Goal: Obtain resource: Download file/media

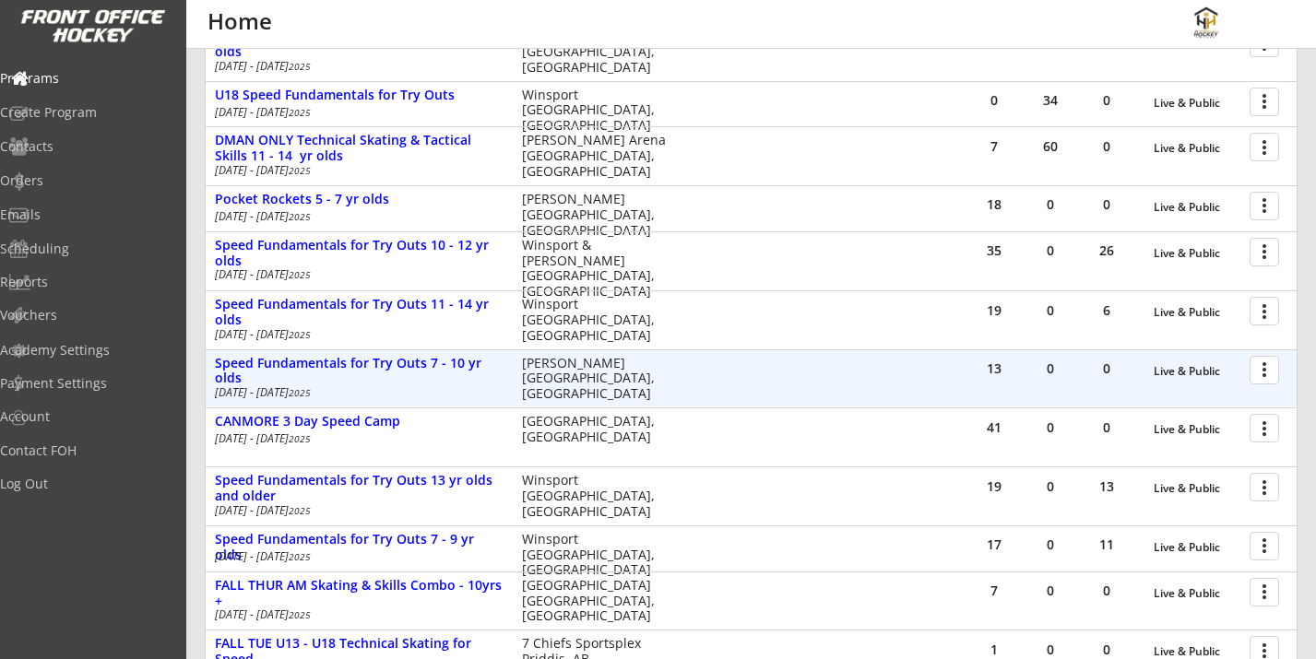
scroll to position [460, 0]
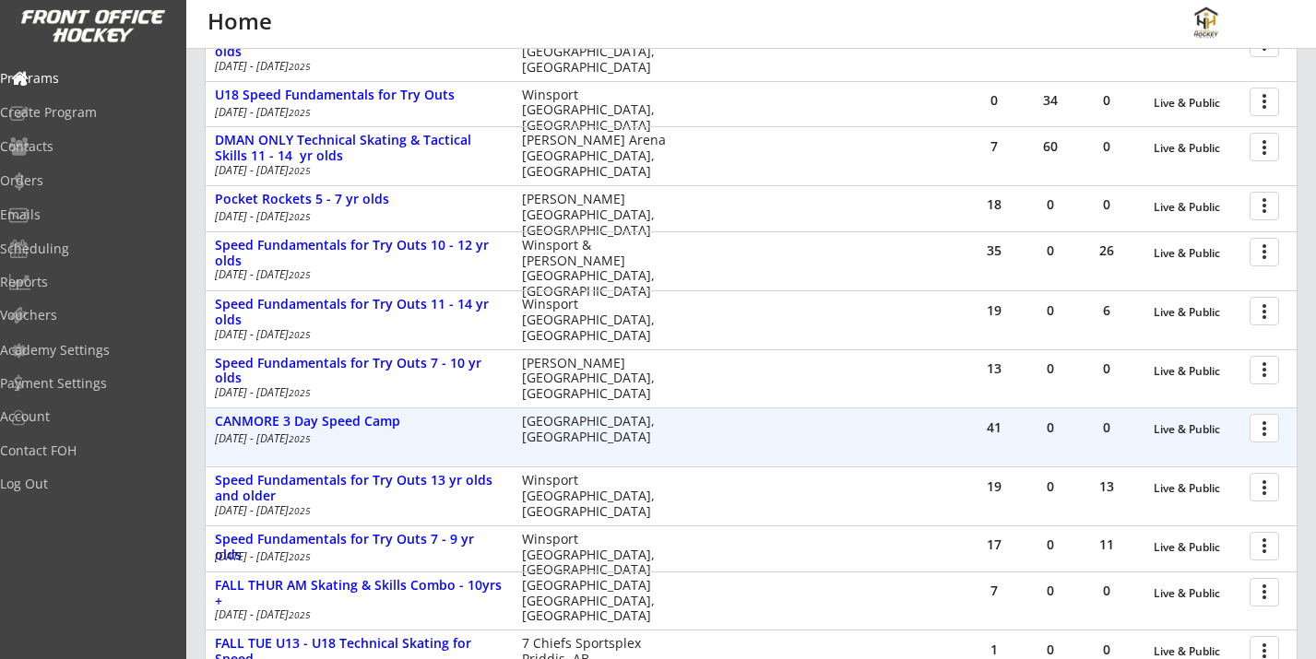
click at [1275, 432] on div at bounding box center [1268, 427] width 32 height 32
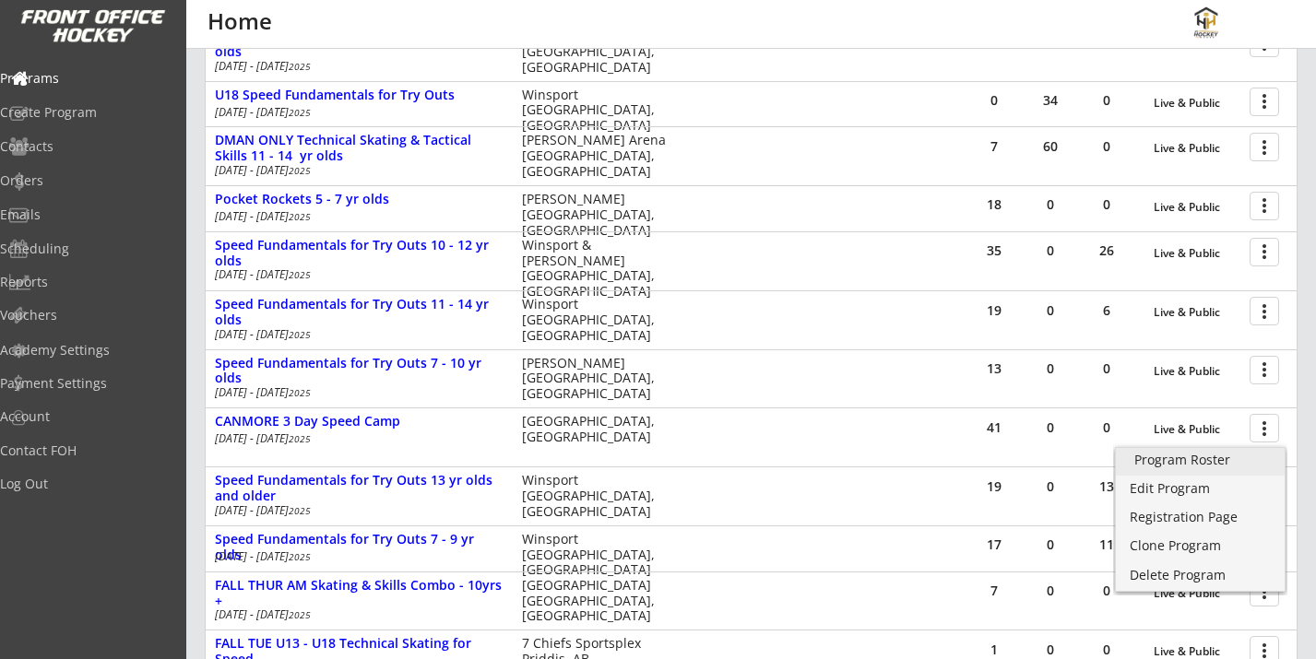
click at [1198, 454] on div "Program Roster" at bounding box center [1201, 460] width 132 height 13
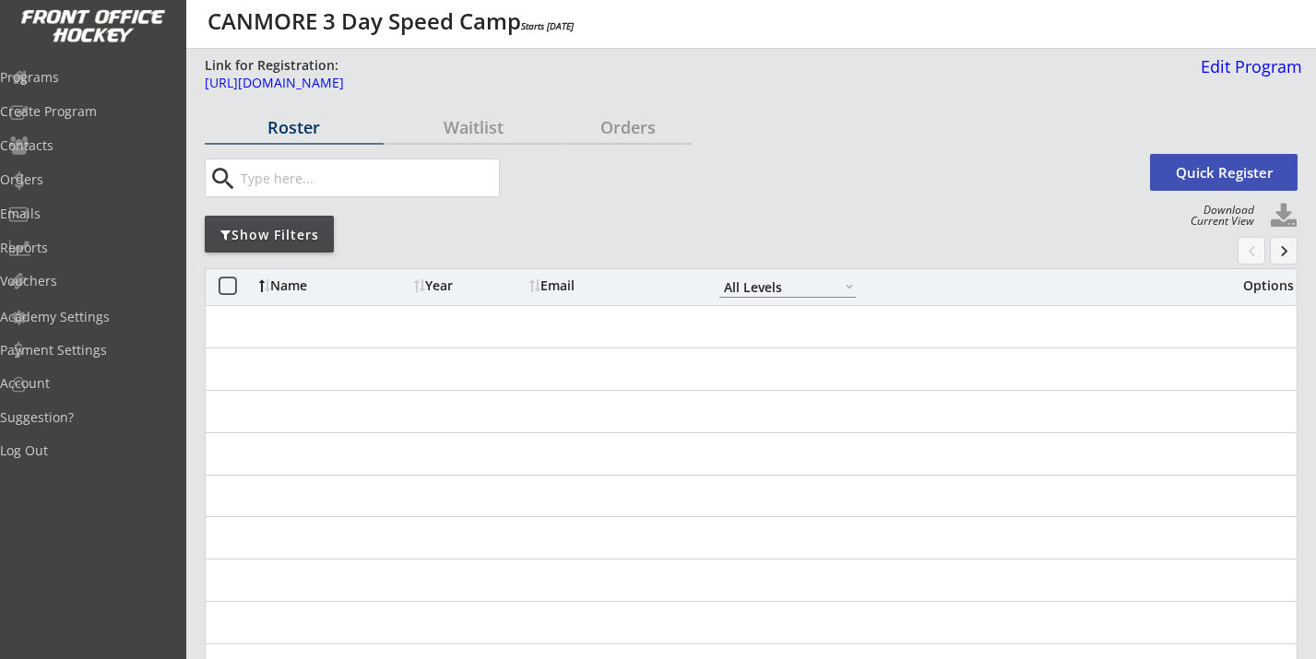
select select ""All Levels""
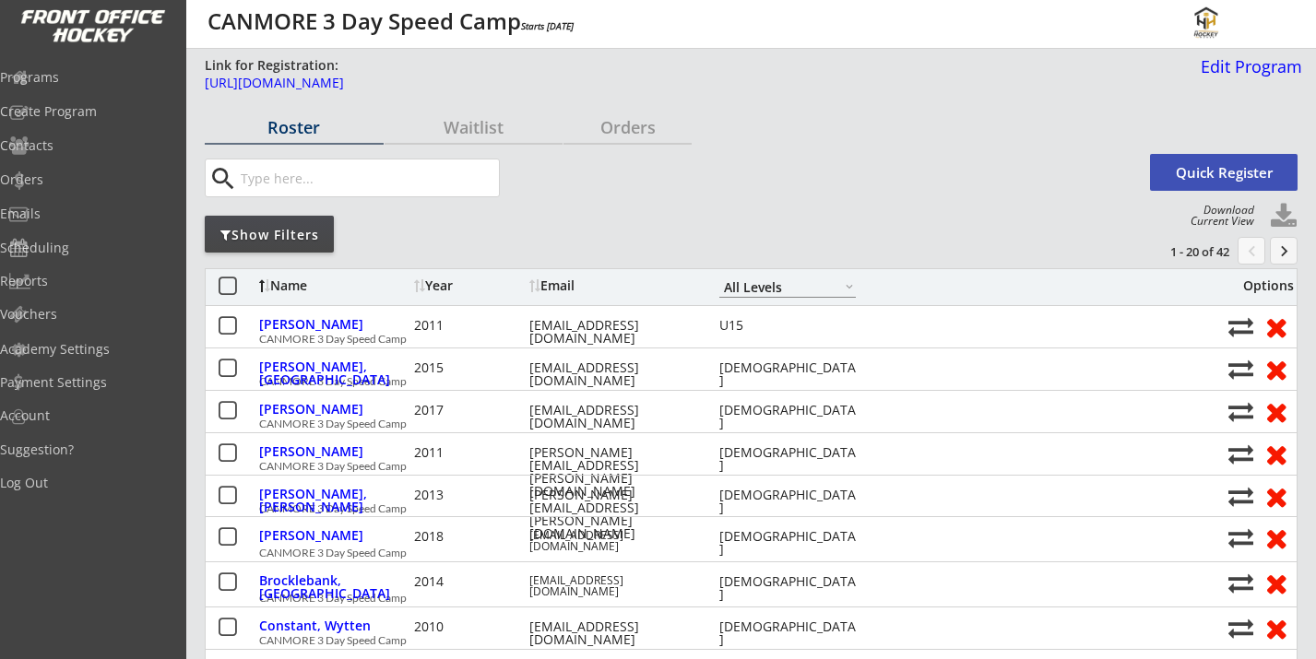
click at [1279, 224] on button at bounding box center [1284, 217] width 28 height 28
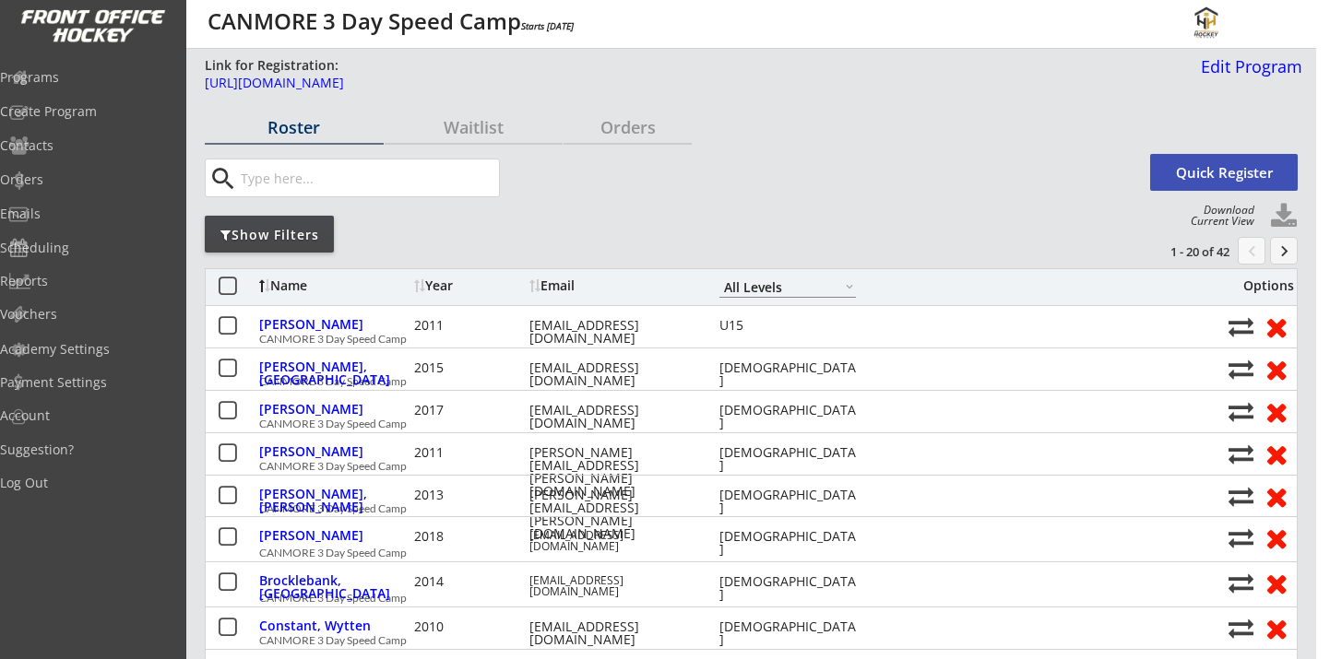
select select ""Player Info""
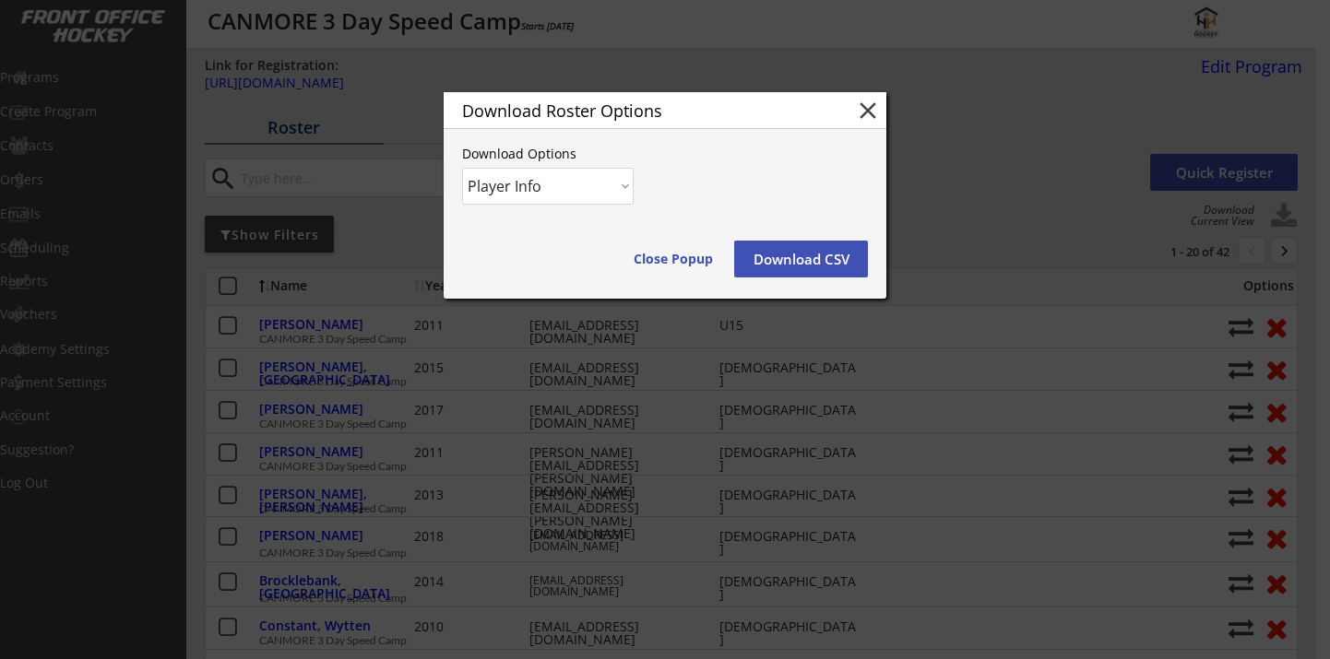
click at [820, 260] on button "Download CSV" at bounding box center [801, 259] width 134 height 37
